Goal: Transaction & Acquisition: Purchase product/service

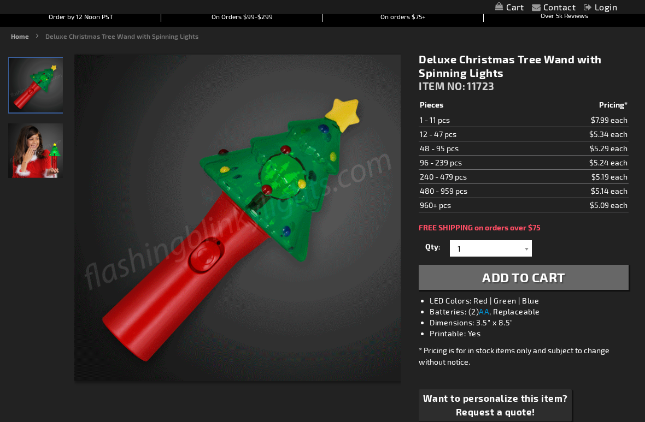
scroll to position [108, 0]
click at [33, 140] on img "Deluxe Christmas Tree Wand with Spinning Lights" at bounding box center [35, 151] width 55 height 55
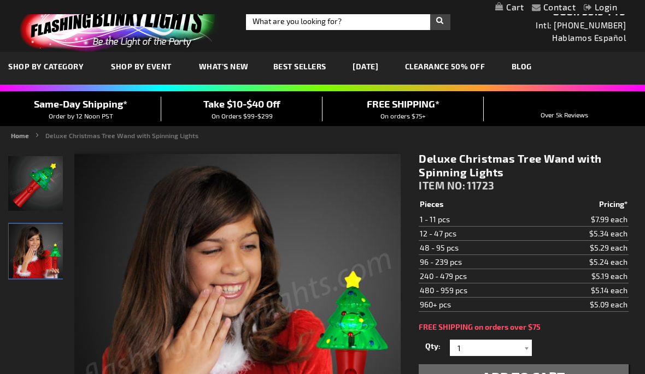
scroll to position [0, 0]
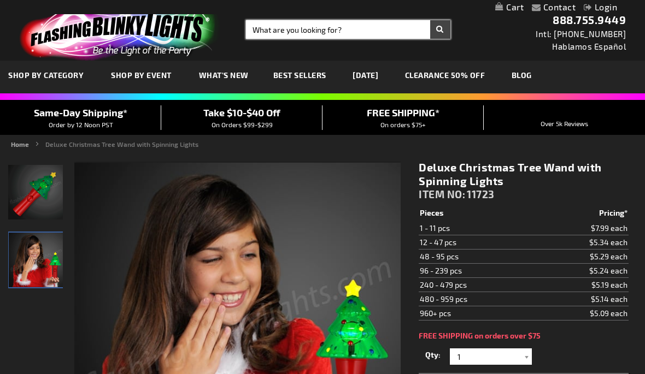
click at [319, 29] on input "Search" at bounding box center [348, 29] width 204 height 19
type input "Spinning light"
click at [440, 30] on button "Search" at bounding box center [440, 29] width 20 height 19
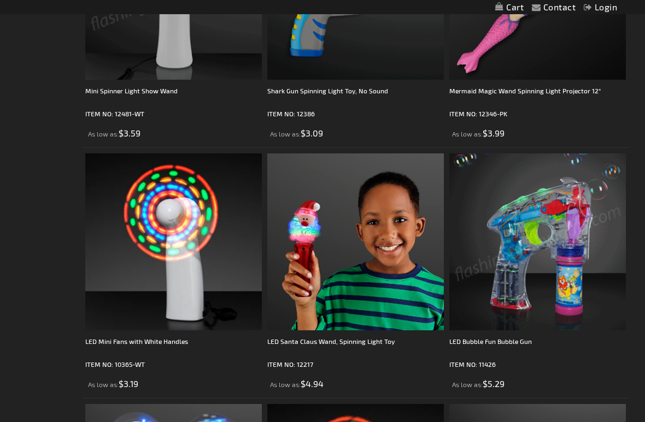
scroll to position [1331, 0]
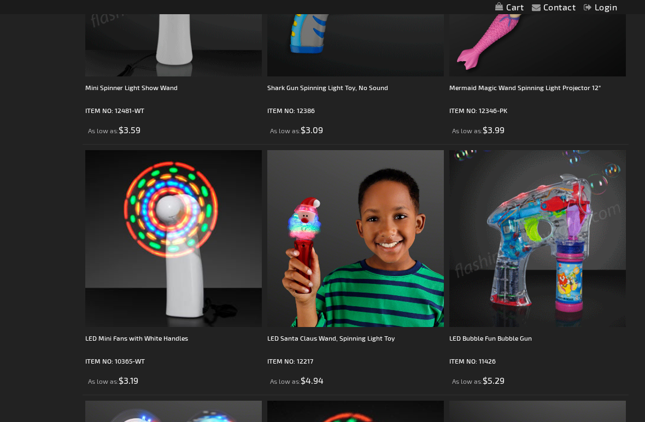
click at [564, 253] on img at bounding box center [537, 238] width 177 height 177
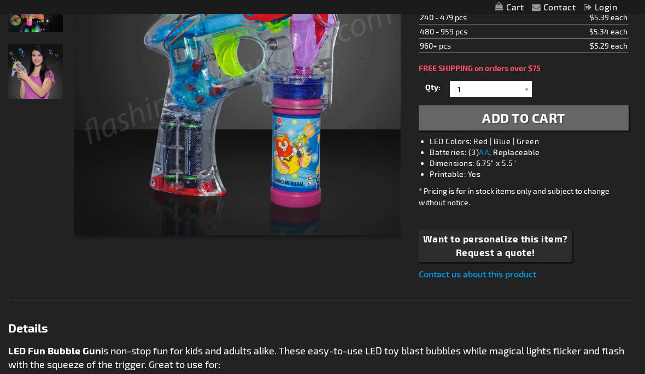
scroll to position [254, 0]
